Goal: Use online tool/utility

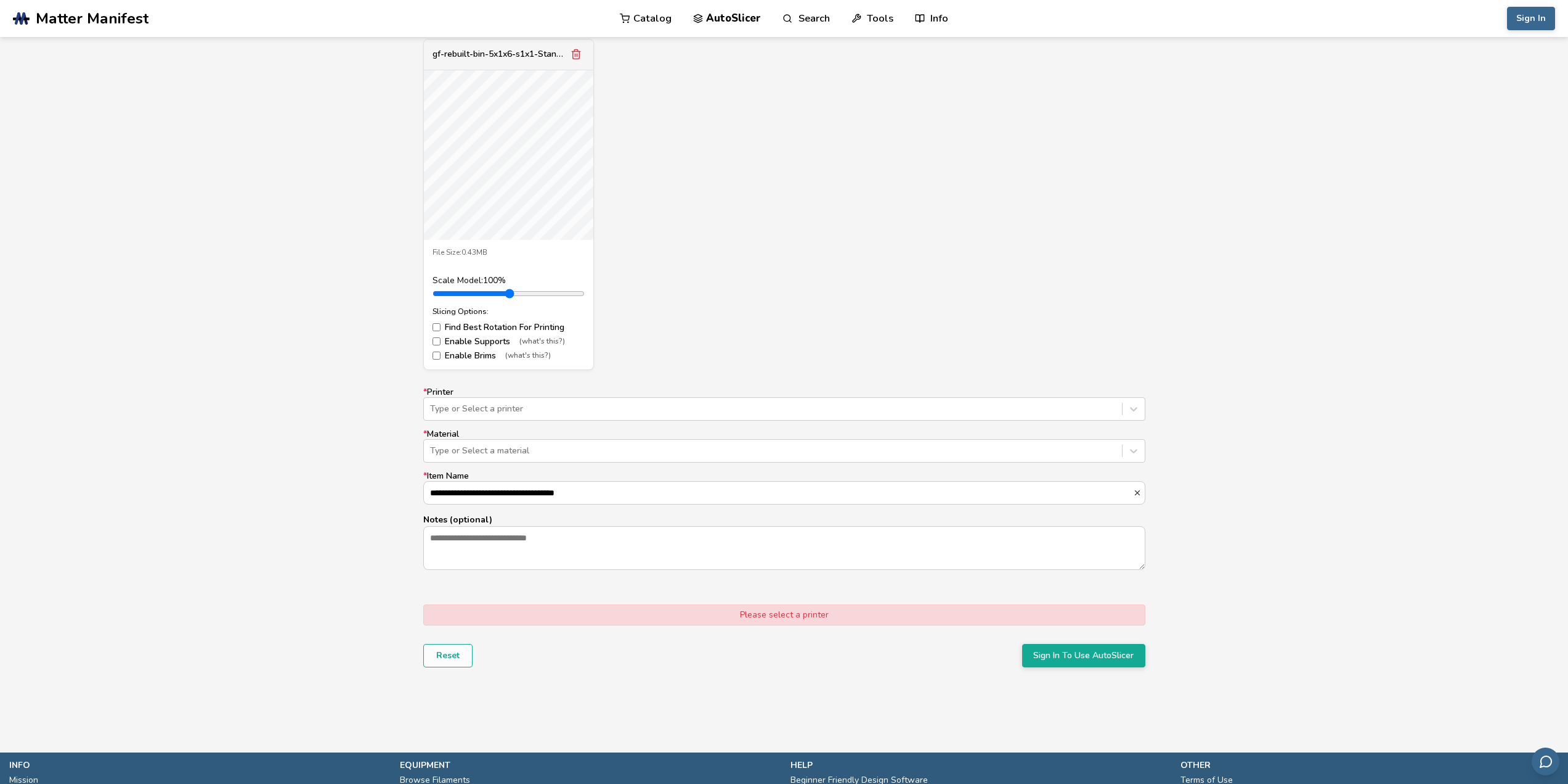
scroll to position [493, 0]
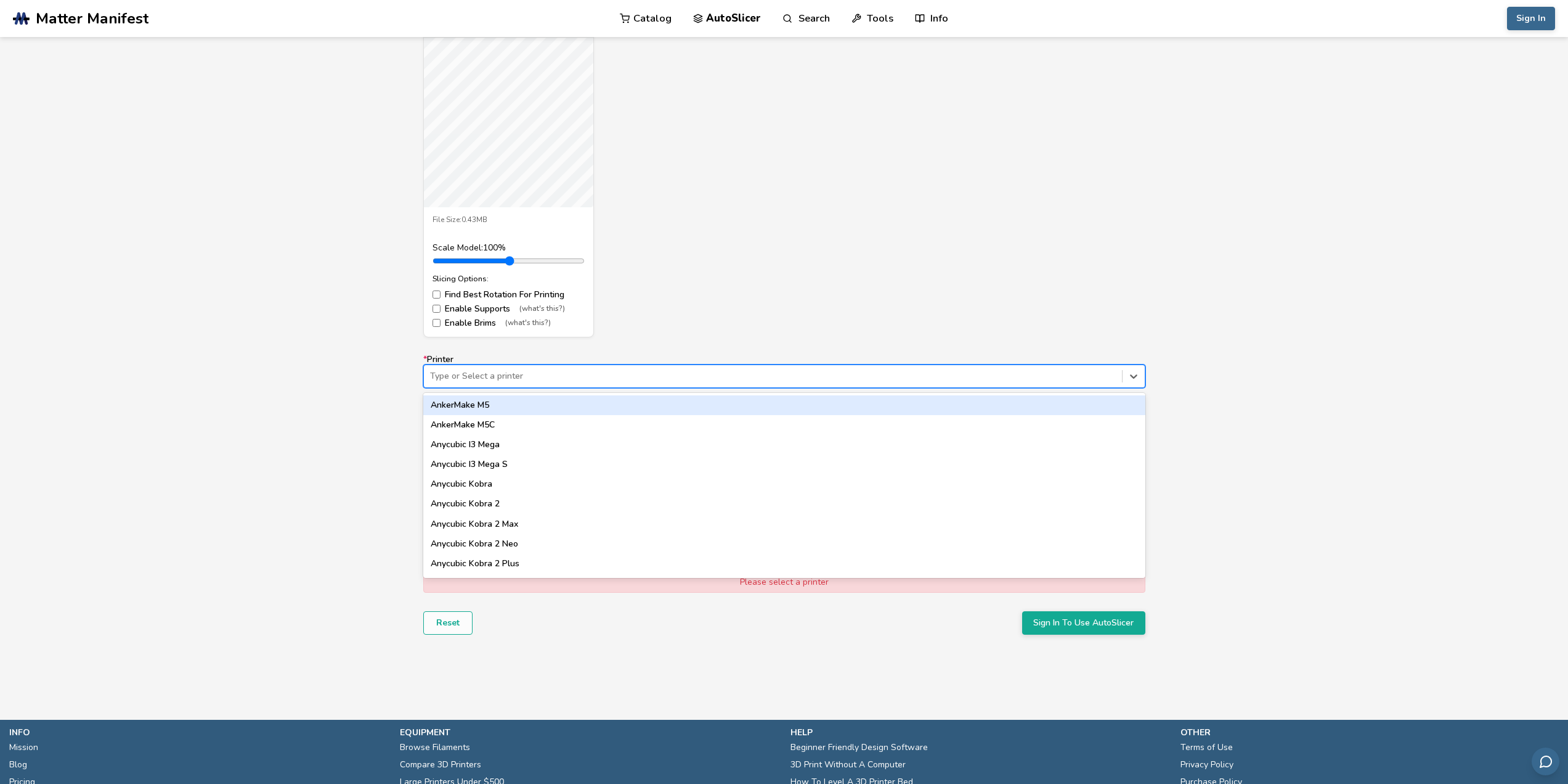
click at [487, 377] on div at bounding box center [773, 376] width 686 height 12
type input "*****"
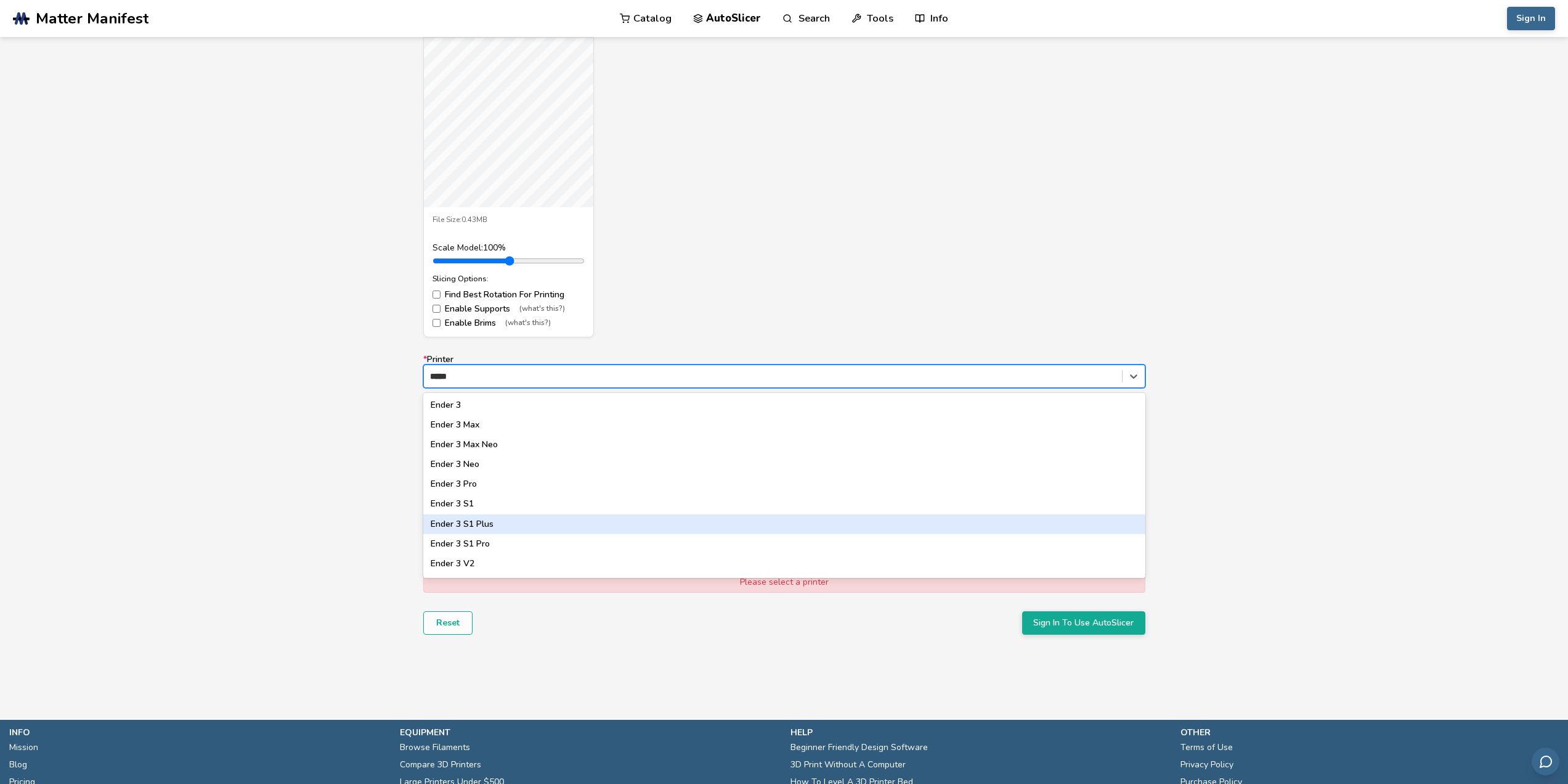
scroll to position [61, 0]
click at [497, 523] on div "Ender 3 V2 Neo" at bounding box center [784, 521] width 722 height 20
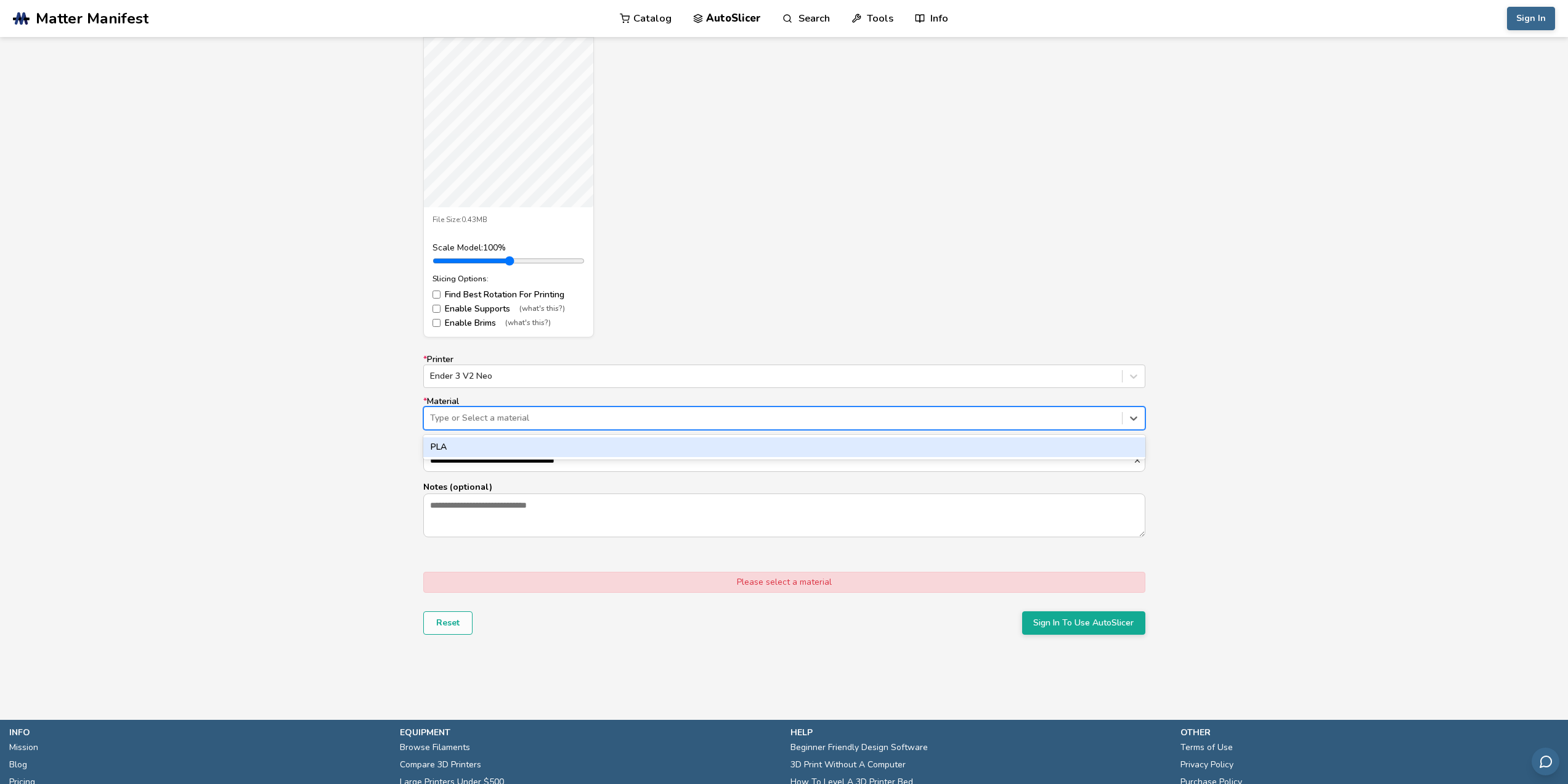
click at [486, 421] on div at bounding box center [773, 418] width 686 height 12
click at [470, 446] on div "PLA" at bounding box center [784, 447] width 722 height 20
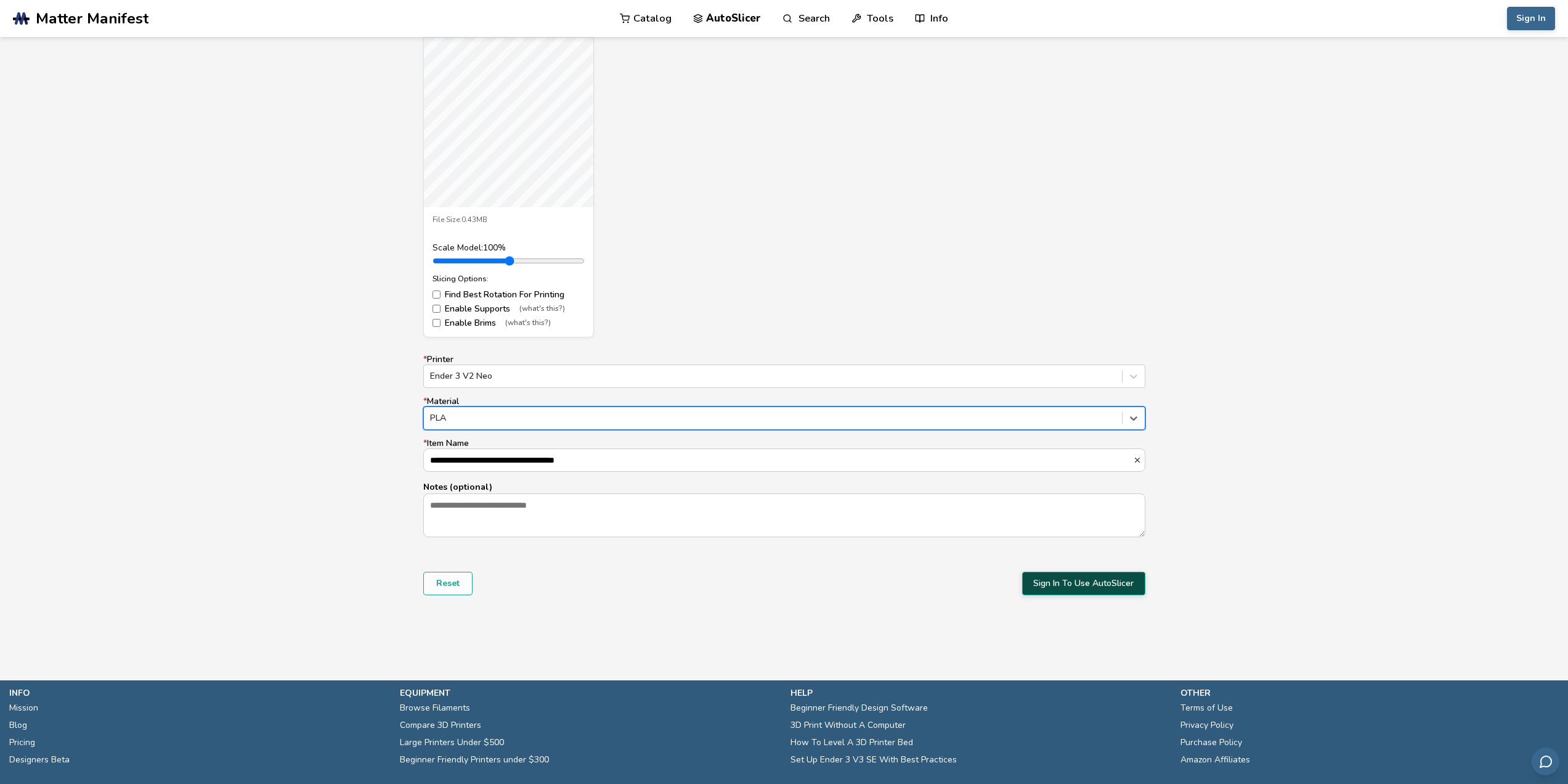
click at [1062, 584] on button "Sign In To Use AutoSlicer" at bounding box center [1083, 583] width 124 height 23
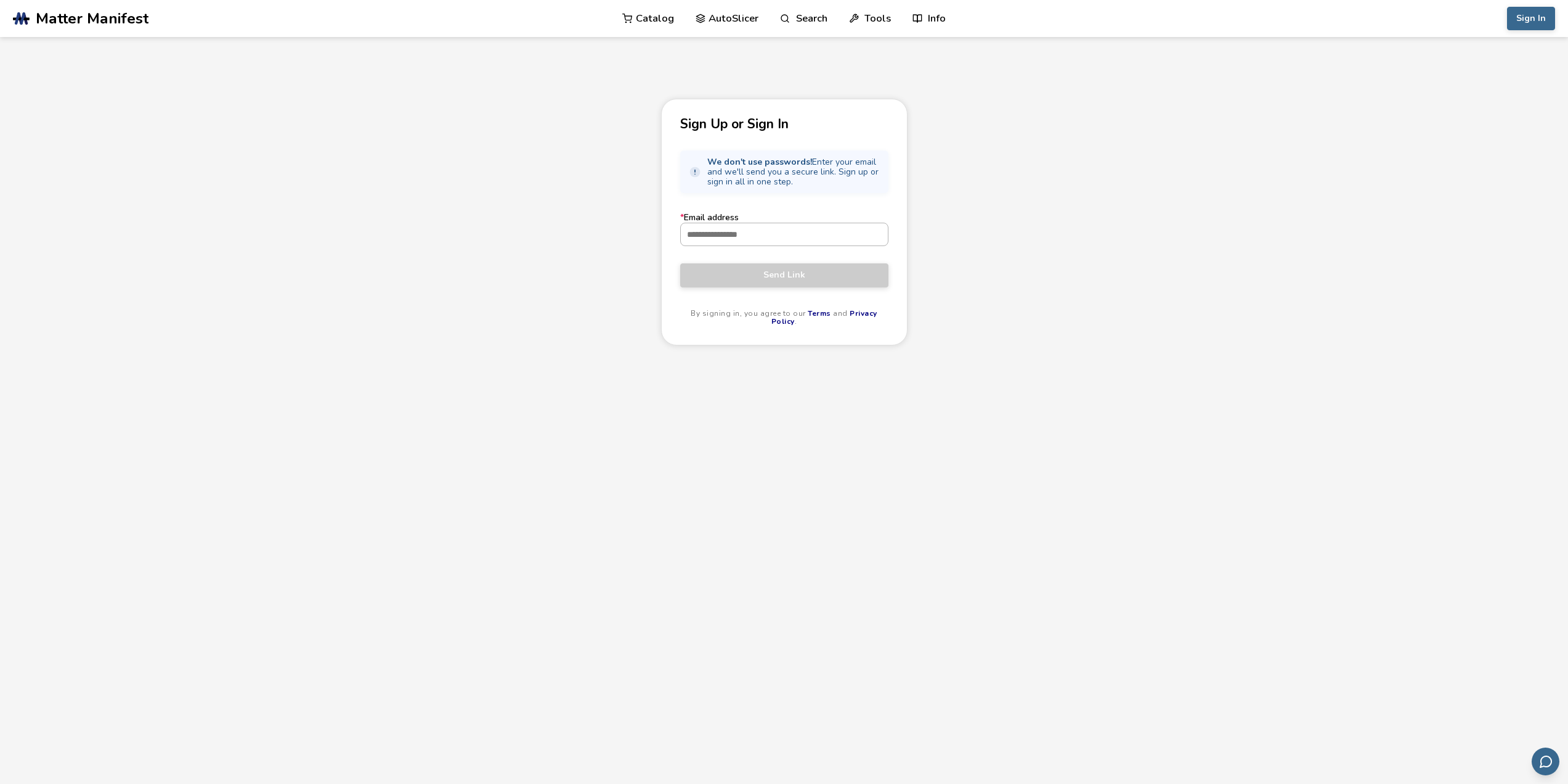
click at [741, 233] on input "* Email address" at bounding box center [784, 234] width 207 height 22
click at [535, 262] on div "Sign Up or Sign In We don't use passwords! Enter your email and we'll send you …" at bounding box center [784, 473] width 1568 height 749
